Goal: Information Seeking & Learning: Learn about a topic

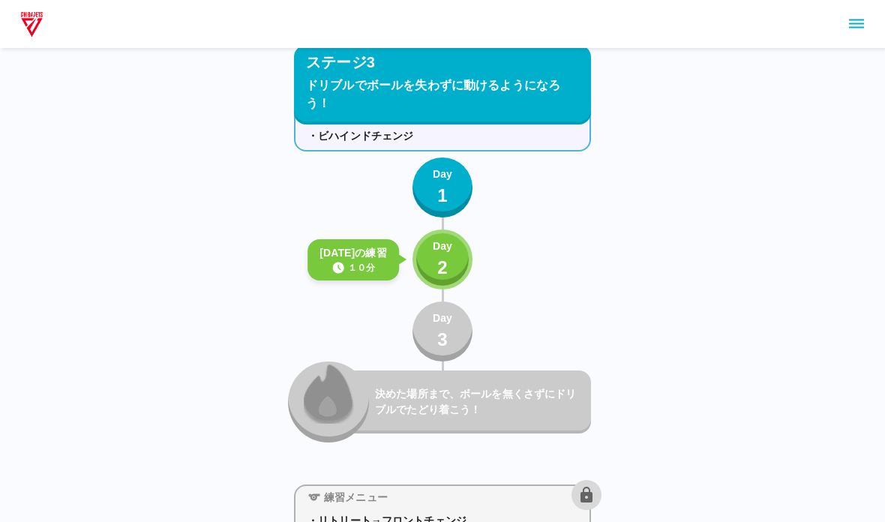
scroll to position [4969, 0]
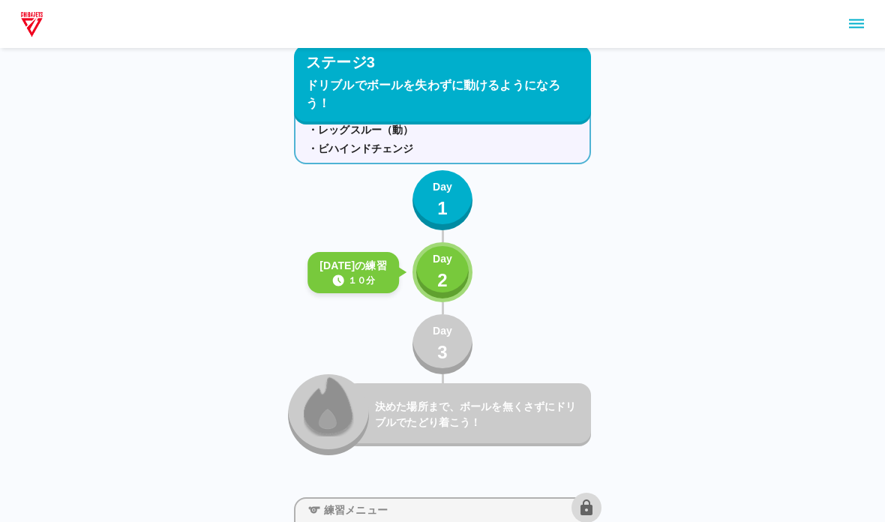
click at [445, 199] on p "1" at bounding box center [442, 208] width 10 height 27
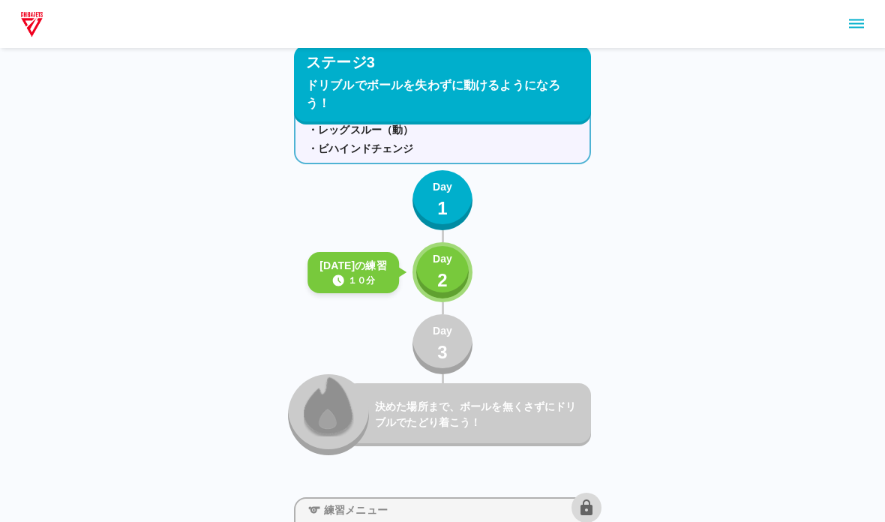
click at [463, 281] on button "Day 2" at bounding box center [442, 272] width 60 height 60
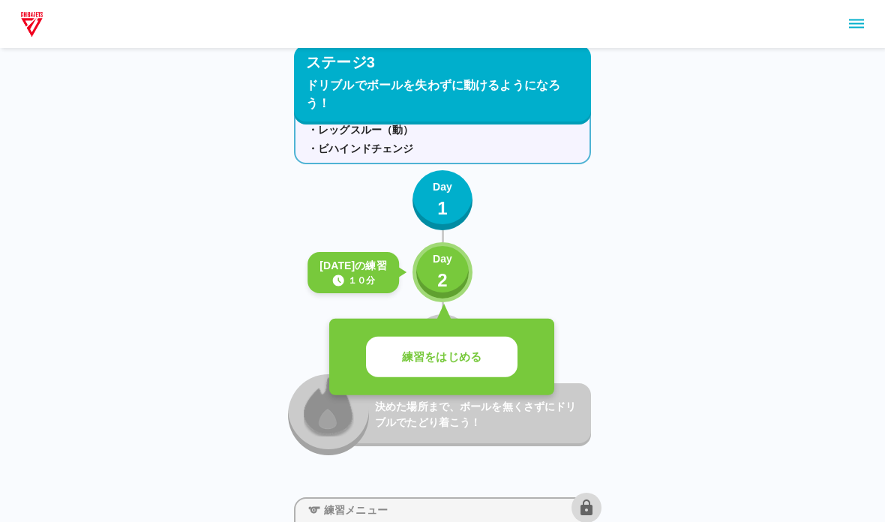
click at [443, 370] on button "練習をはじめる" at bounding box center [441, 357] width 151 height 41
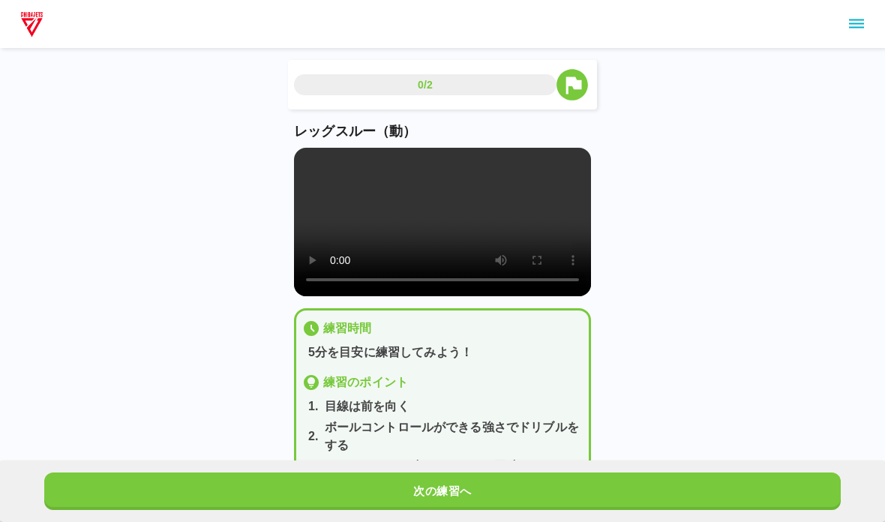
click at [328, 217] on video at bounding box center [442, 222] width 297 height 148
click at [305, 154] on video at bounding box center [442, 222] width 297 height 148
click at [377, 509] on button "次の練習へ" at bounding box center [442, 490] width 796 height 37
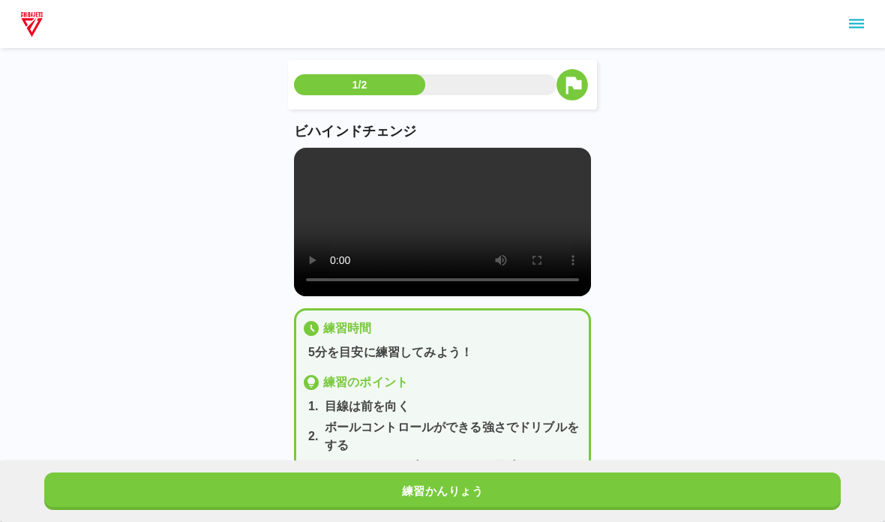
click at [300, 149] on video at bounding box center [442, 222] width 297 height 148
click at [257, 481] on button "練習かんりょう" at bounding box center [442, 490] width 796 height 37
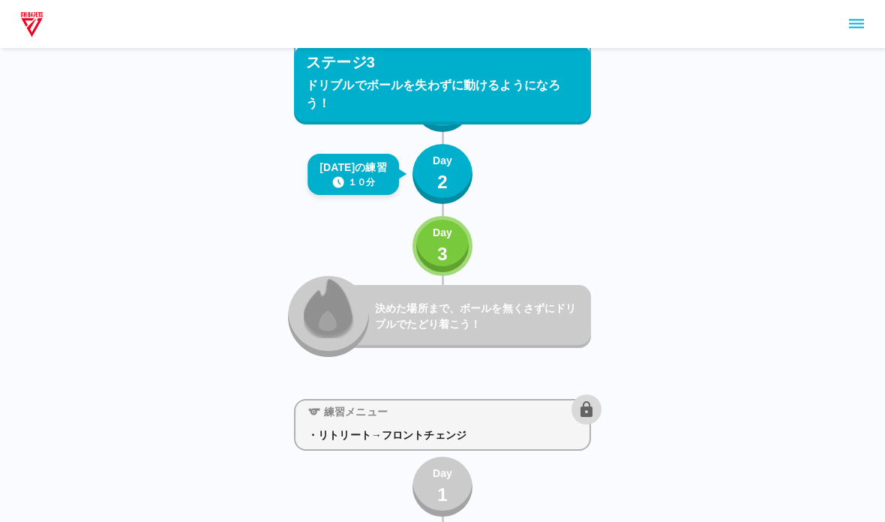
scroll to position [5066, 0]
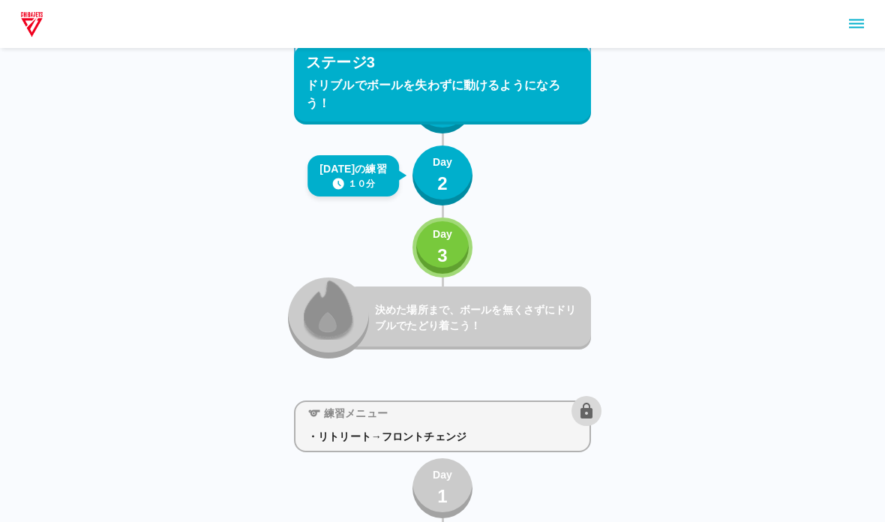
click at [406, 254] on div "練習メニュー ・レッグスルー（動） ・ビハインドチェンジ Day 1 [DATE]の練習 １０分 Day 2 Day 3 決めた場所まで、ボールを無くさずにド…" at bounding box center [442, 177] width 297 height 362
click at [439, 268] on p "3" at bounding box center [442, 255] width 10 height 27
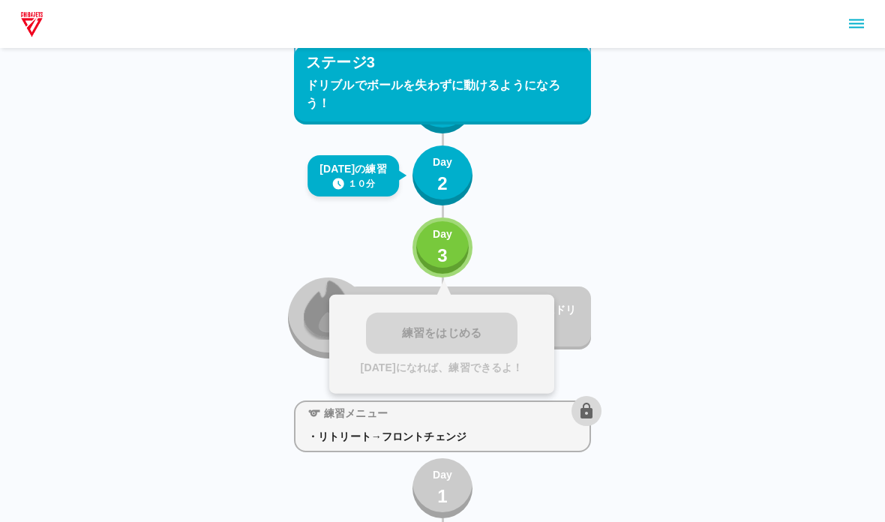
click at [442, 315] on div "練習をはじめる [DATE]になれば、練習できるよ！" at bounding box center [441, 344] width 225 height 99
click at [412, 269] on div "練習メニュー ・レッグスルー（動） ・ビハインドチェンジ Day 1 [DATE]の練習 １０分 Day 2 Day 3 練習をはじめる [DATE]になれば…" at bounding box center [442, 177] width 297 height 362
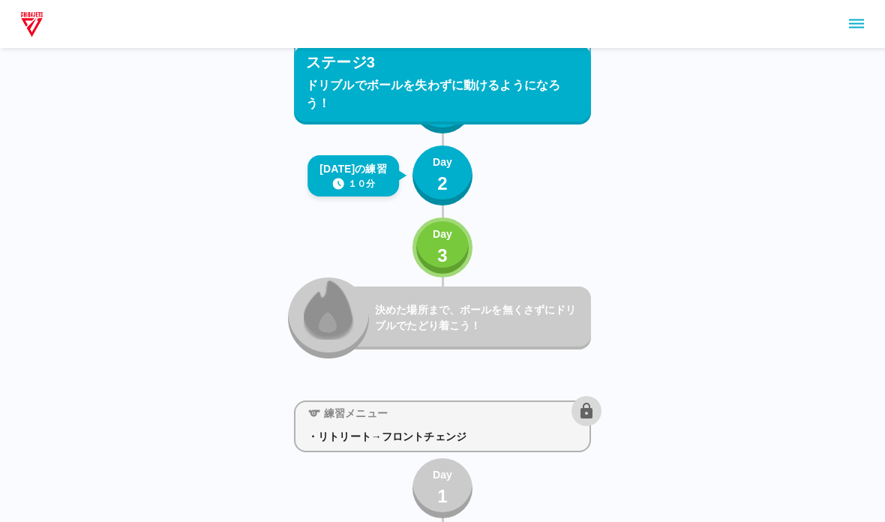
click at [440, 250] on p "3" at bounding box center [442, 255] width 10 height 27
